Goal: Task Accomplishment & Management: Use online tool/utility

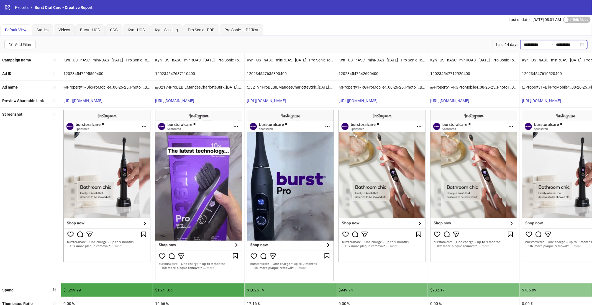
click at [545, 44] on input "**********" at bounding box center [535, 45] width 23 height 6
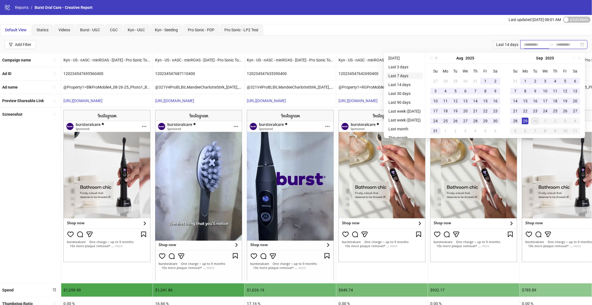
type input "**********"
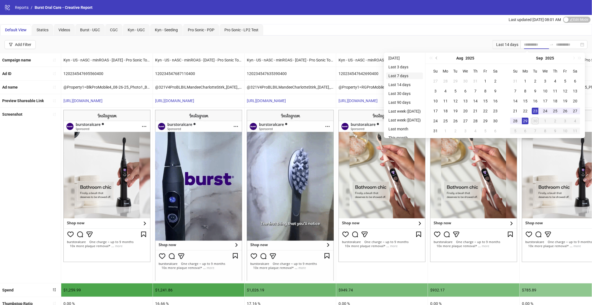
click at [397, 74] on li "Last 7 days" at bounding box center [404, 76] width 37 height 7
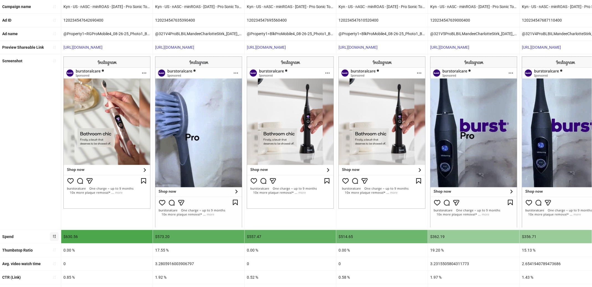
click at [53, 236] on icon "sort-descending" at bounding box center [54, 237] width 4 height 4
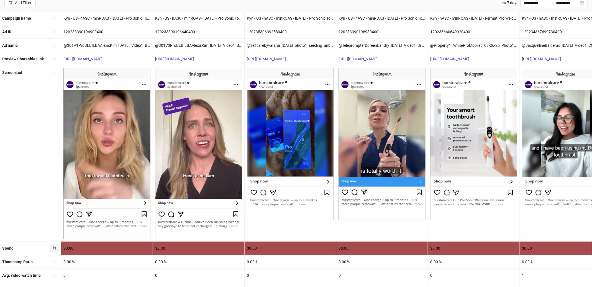
scroll to position [71, 0]
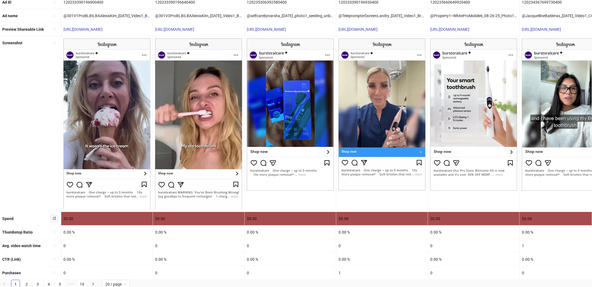
click at [56, 218] on icon "sort-ascending" at bounding box center [54, 219] width 4 height 4
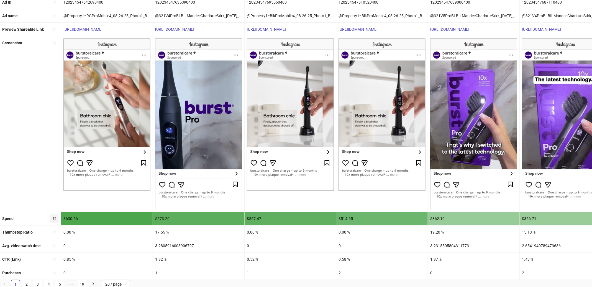
click at [63, 272] on div "0" at bounding box center [106, 273] width 91 height 13
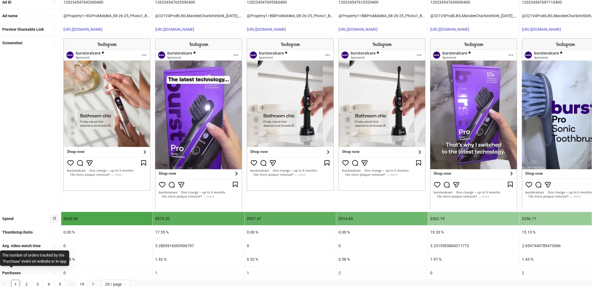
click at [18, 273] on b "Purchases" at bounding box center [11, 273] width 19 height 4
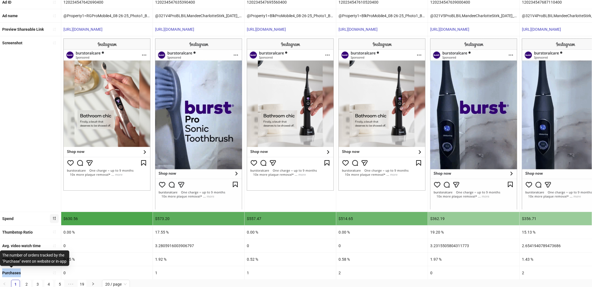
click at [18, 273] on b "Purchases" at bounding box center [11, 273] width 19 height 4
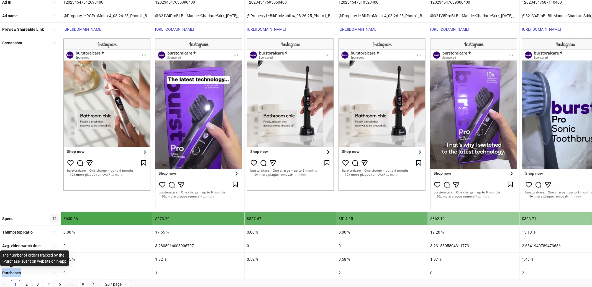
click at [18, 273] on b "Purchases" at bounding box center [11, 273] width 19 height 4
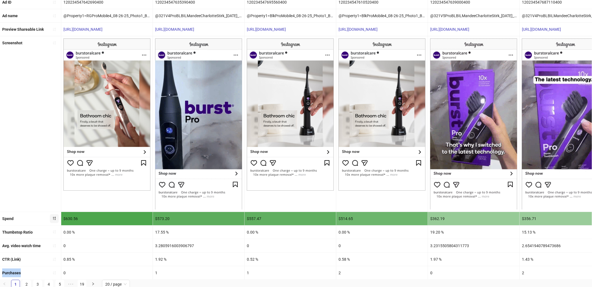
click at [121, 268] on div "0" at bounding box center [106, 273] width 91 height 13
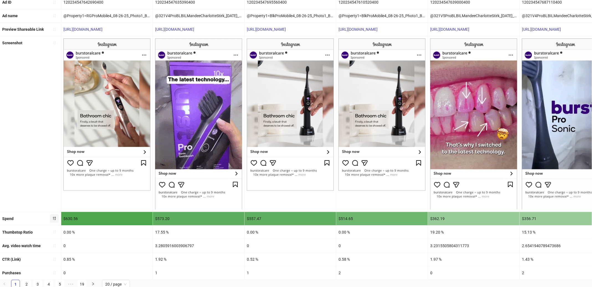
click at [156, 270] on div "1" at bounding box center [198, 273] width 91 height 13
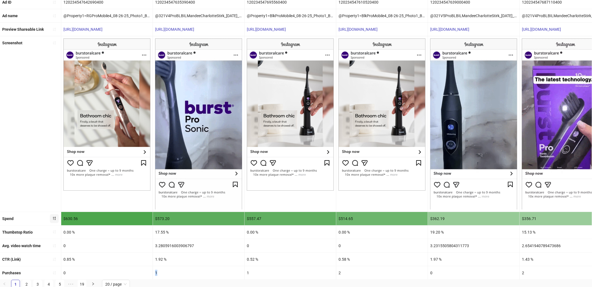
click at [156, 270] on div "1" at bounding box center [198, 273] width 91 height 13
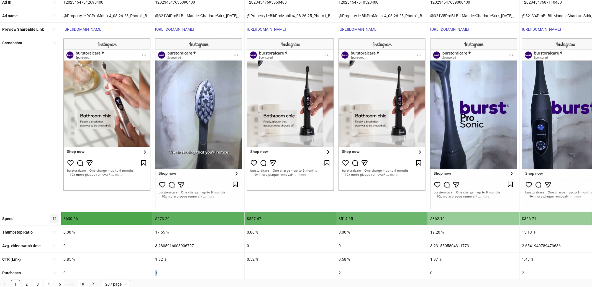
click at [221, 268] on div "1" at bounding box center [198, 273] width 91 height 13
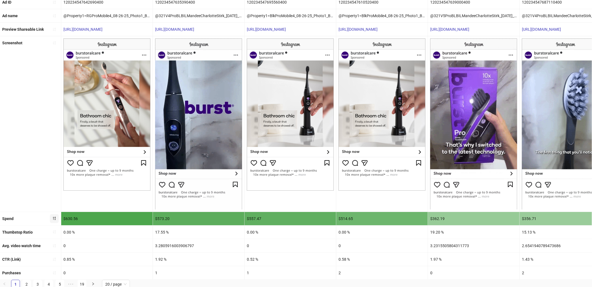
click at [257, 272] on div "1" at bounding box center [290, 273] width 91 height 13
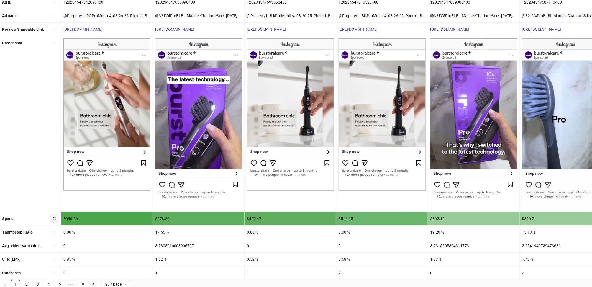
click at [349, 269] on div "2" at bounding box center [381, 273] width 91 height 13
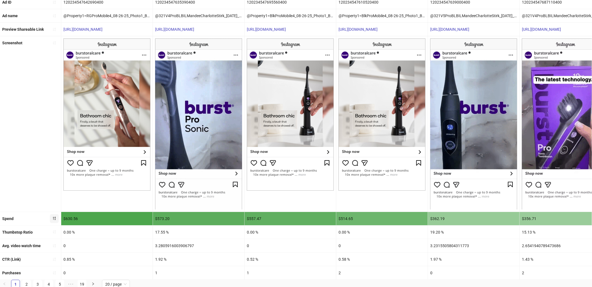
click at [345, 271] on div "2" at bounding box center [381, 273] width 91 height 13
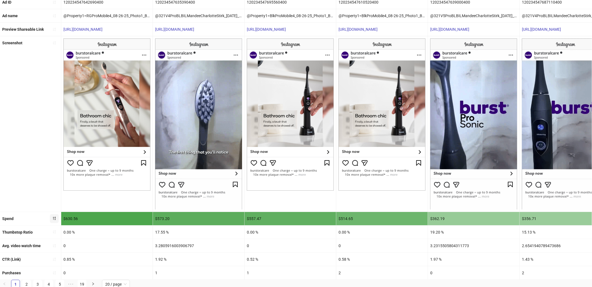
click at [345, 271] on div "2" at bounding box center [381, 273] width 91 height 13
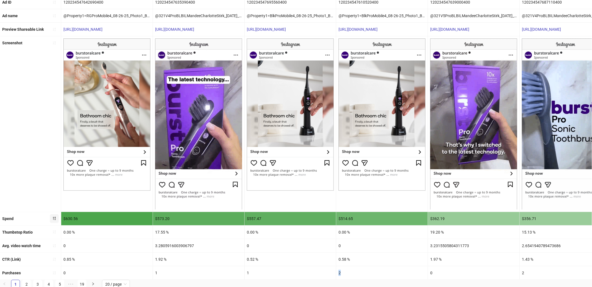
click at [345, 271] on div "2" at bounding box center [381, 273] width 91 height 13
click at [338, 271] on div "2" at bounding box center [381, 273] width 91 height 13
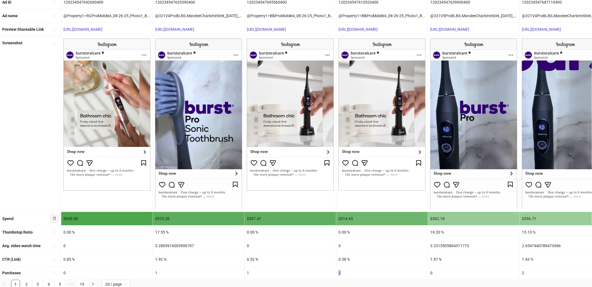
click at [338, 271] on div "2" at bounding box center [381, 273] width 91 height 13
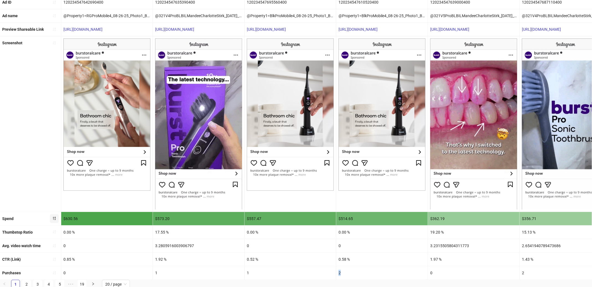
click at [338, 271] on div "2" at bounding box center [381, 273] width 91 height 13
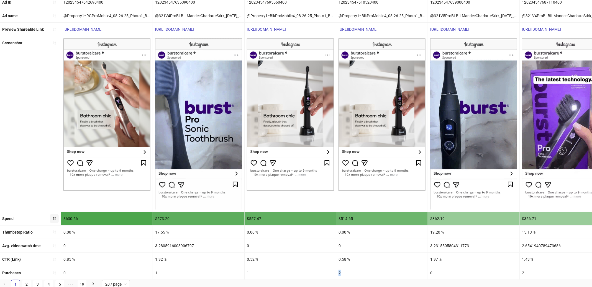
click at [343, 271] on div "2" at bounding box center [381, 273] width 91 height 13
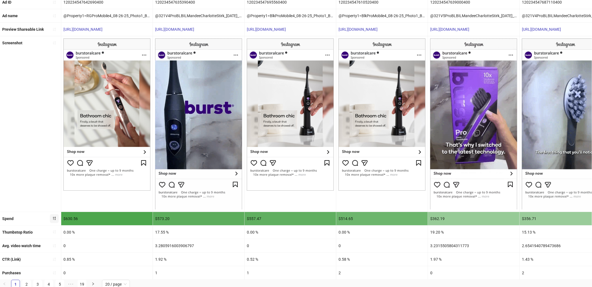
click at [343, 271] on div "2" at bounding box center [381, 273] width 91 height 13
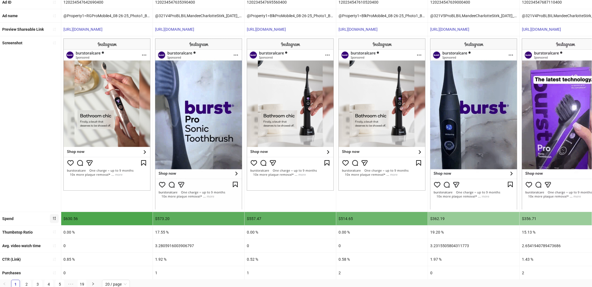
click at [341, 271] on div "2" at bounding box center [381, 273] width 91 height 13
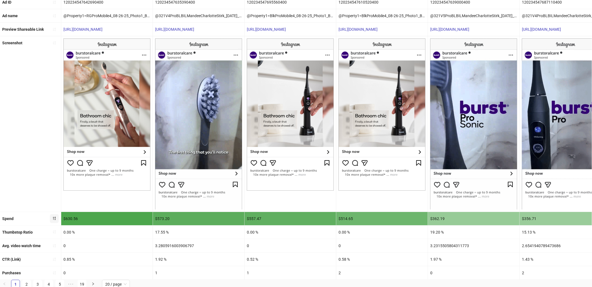
click at [341, 271] on div "2" at bounding box center [381, 273] width 91 height 13
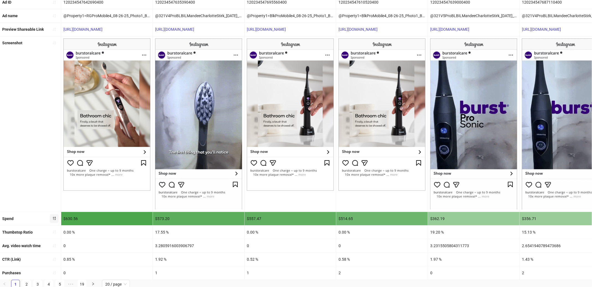
click at [336, 272] on div "2" at bounding box center [381, 273] width 91 height 13
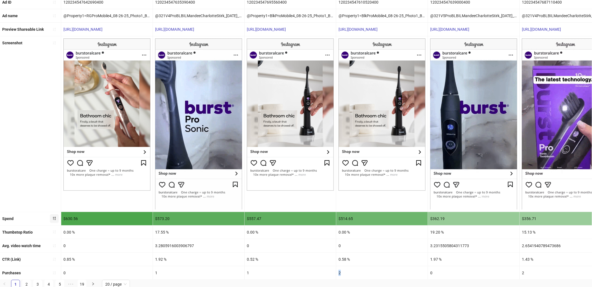
click at [336, 272] on div "2" at bounding box center [381, 273] width 91 height 13
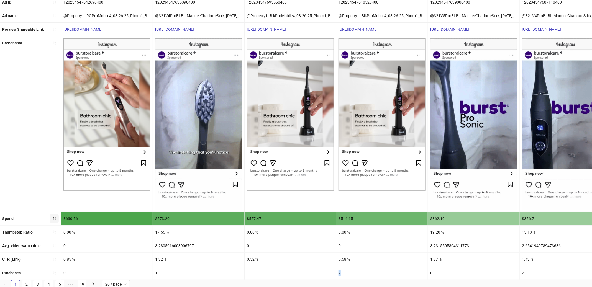
click at [336, 272] on div "2" at bounding box center [381, 273] width 91 height 13
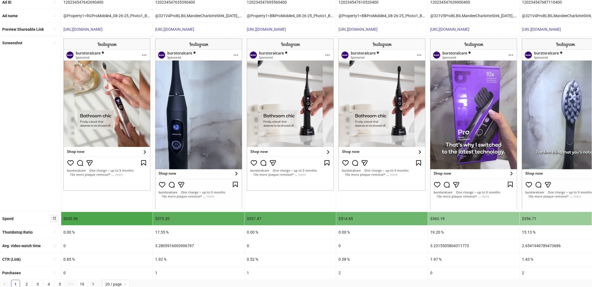
click at [246, 272] on div "1" at bounding box center [290, 273] width 91 height 13
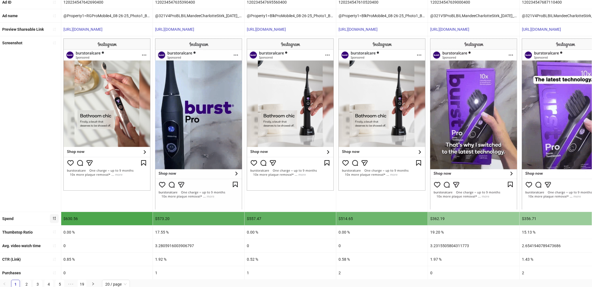
click at [201, 269] on div "1" at bounding box center [198, 273] width 91 height 13
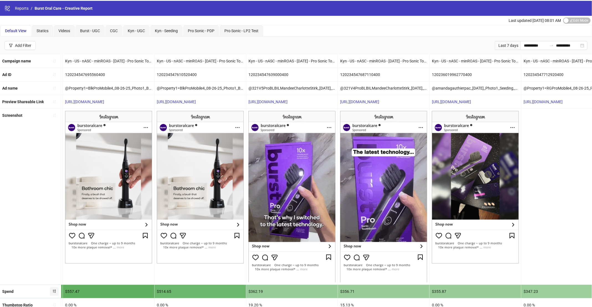
scroll to position [0, 0]
